Goal: Task Accomplishment & Management: Complete application form

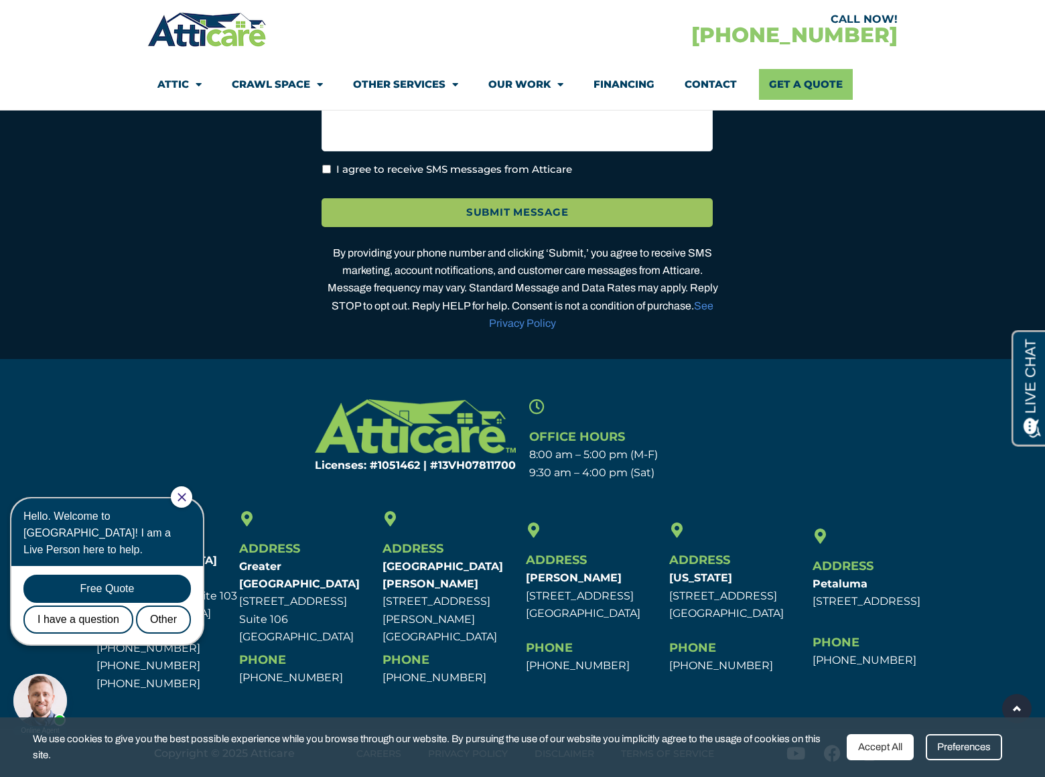
scroll to position [3846, 0]
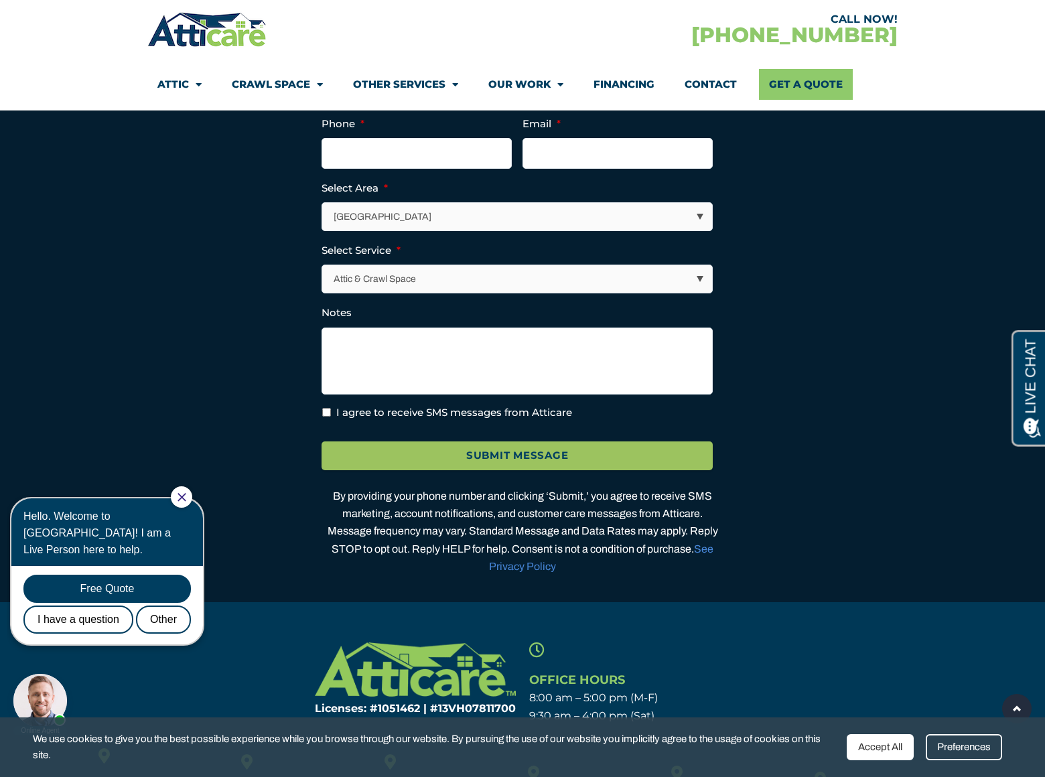
click at [326, 417] on input "I agree to receive SMS messages from Atticare" at bounding box center [326, 412] width 9 height 9
checkbox input "true"
select select "[GEOGRAPHIC_DATA]"
select select "Insulation"
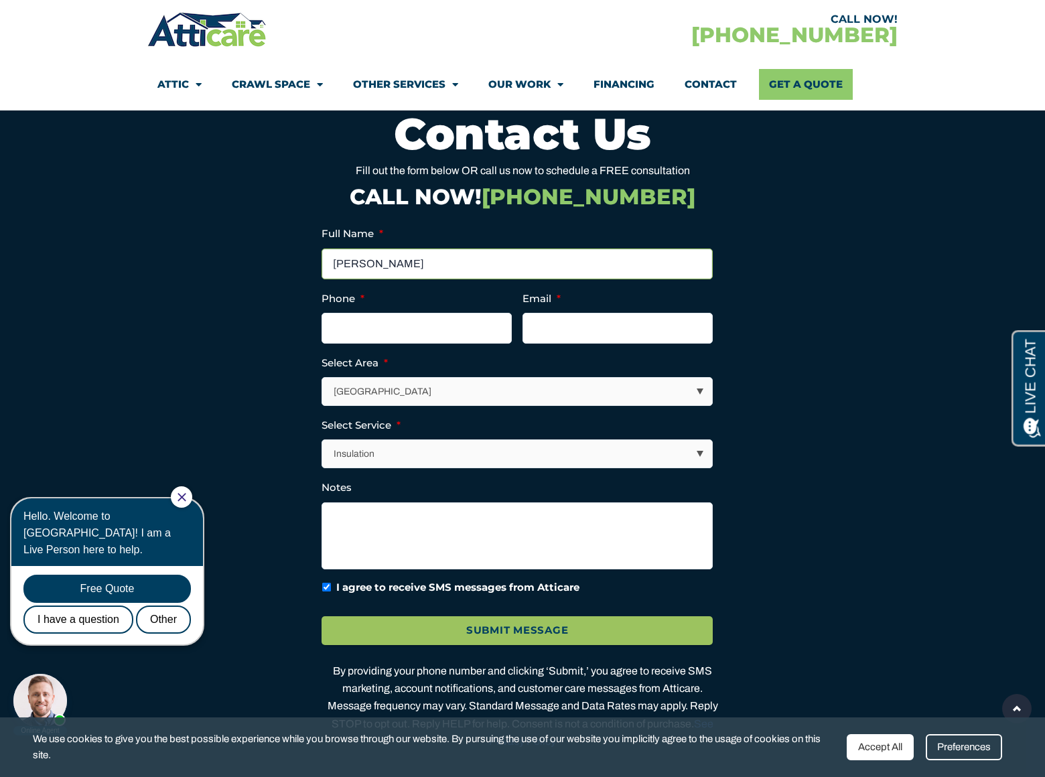
type input "Gary Charles"
type input "(805) 400-2077"
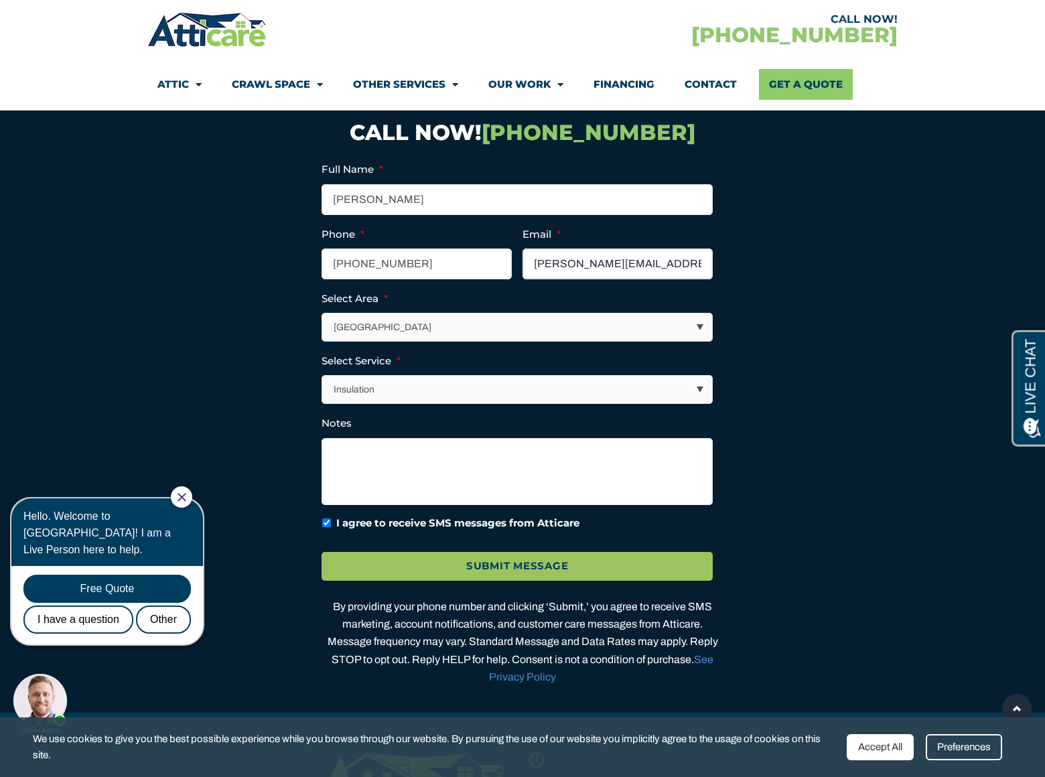
type input "gary_charles@dominatebanners.com"
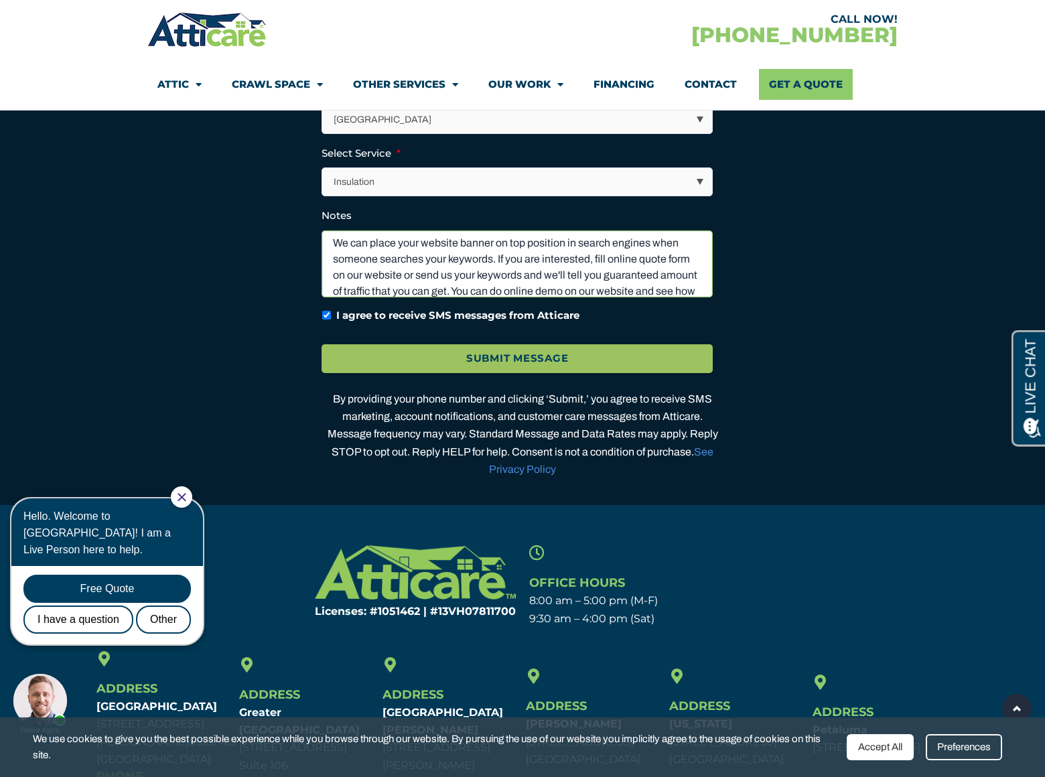
scroll to position [19, 0]
type textarea "We can place your website banner on top position in search engines when someone…"
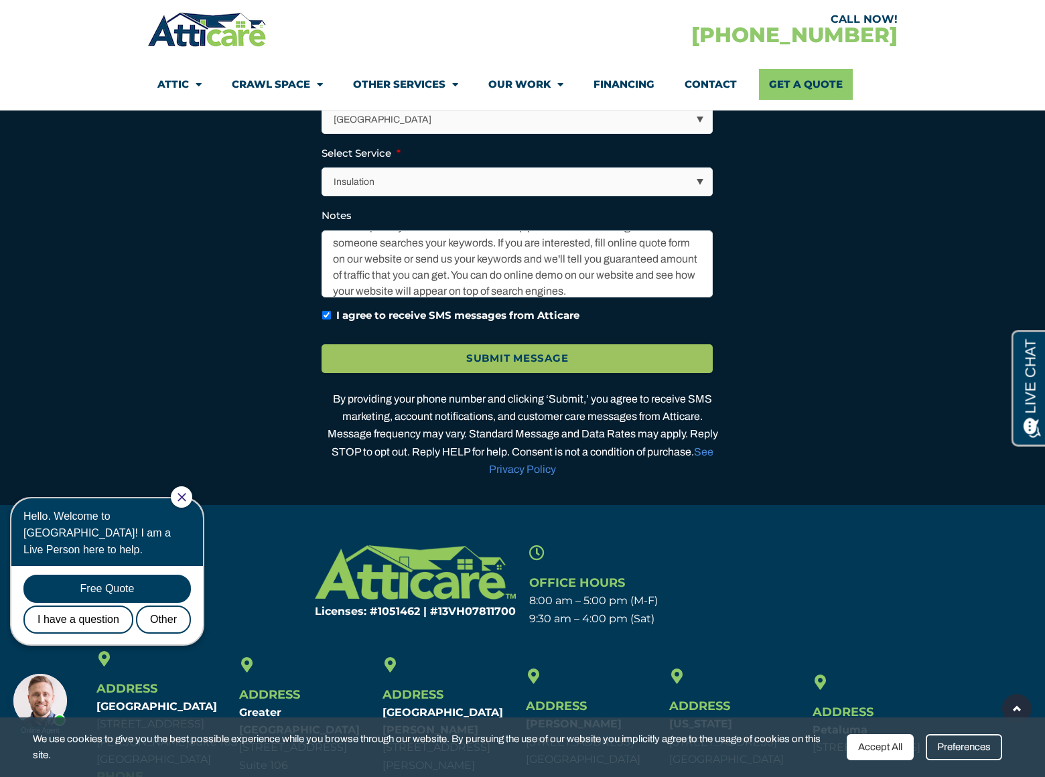
click at [517, 373] on input "Submit Message" at bounding box center [517, 358] width 391 height 29
